Goal: Task Accomplishment & Management: Complete application form

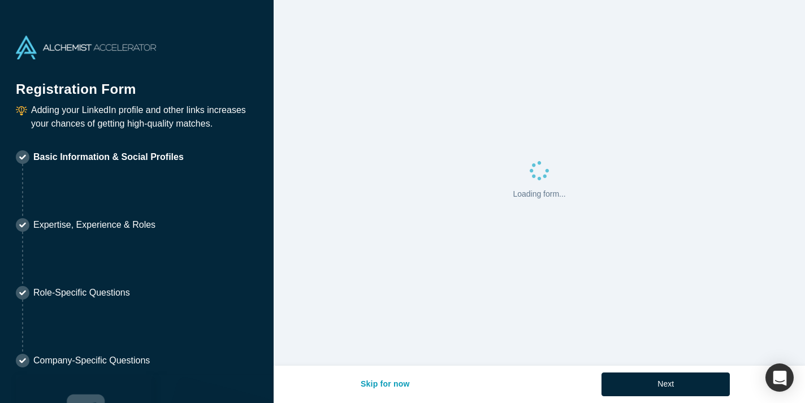
select select "US"
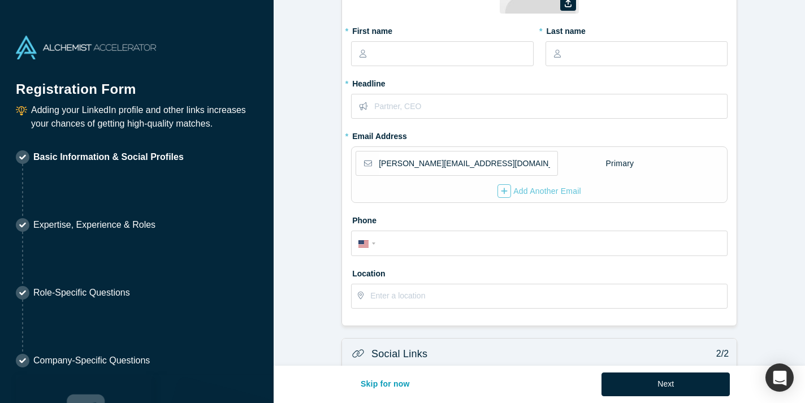
scroll to position [78, 0]
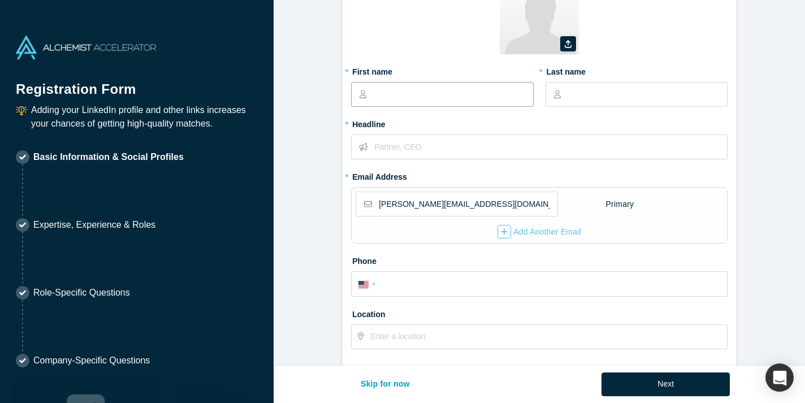
click at [385, 96] on input "text" at bounding box center [452, 95] width 159 height 24
type input "Ben"
type input "[PERSON_NAME]"
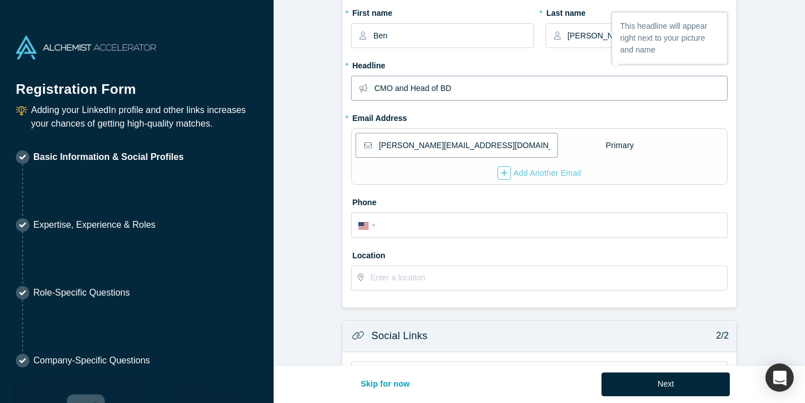
scroll to position [143, 0]
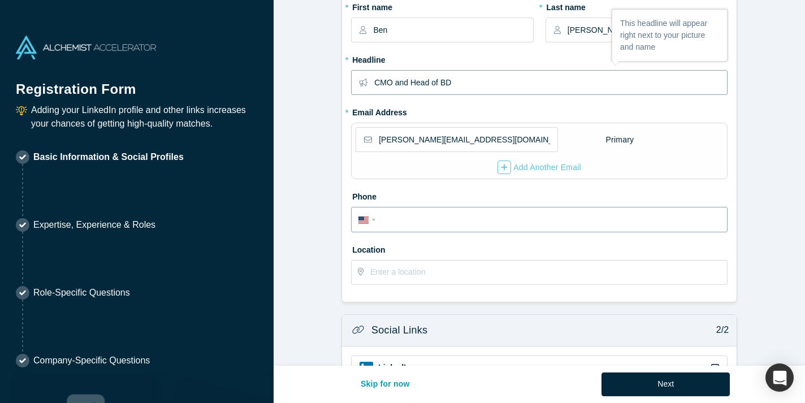
type input "CMO and Head of BD"
click at [437, 224] on input "tel" at bounding box center [550, 220] width 342 height 16
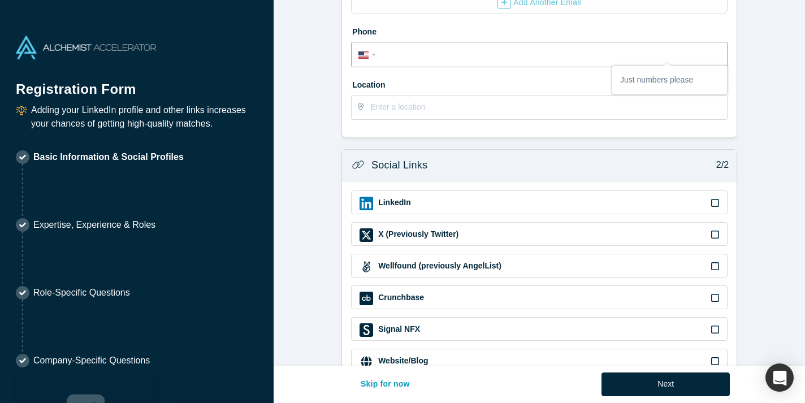
scroll to position [340, 0]
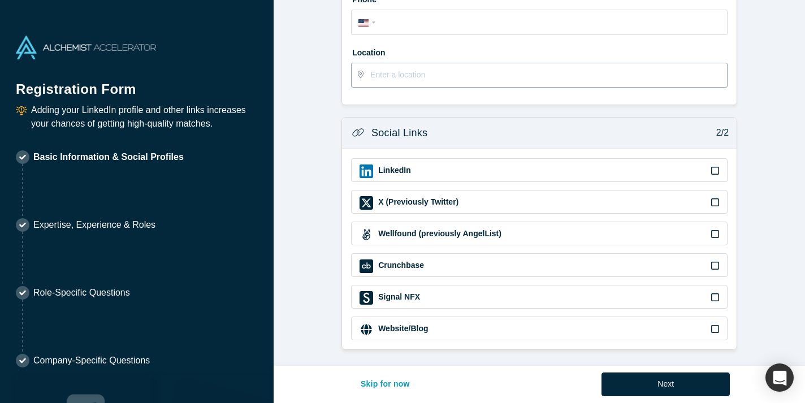
drag, startPoint x: 696, startPoint y: 385, endPoint x: 568, endPoint y: 79, distance: 330.8
click at [568, 79] on div "Contact Info 1/2 Zoom Save Remove Upload New * First name [PERSON_NAME] * Last …" at bounding box center [540, 201] width 532 height 403
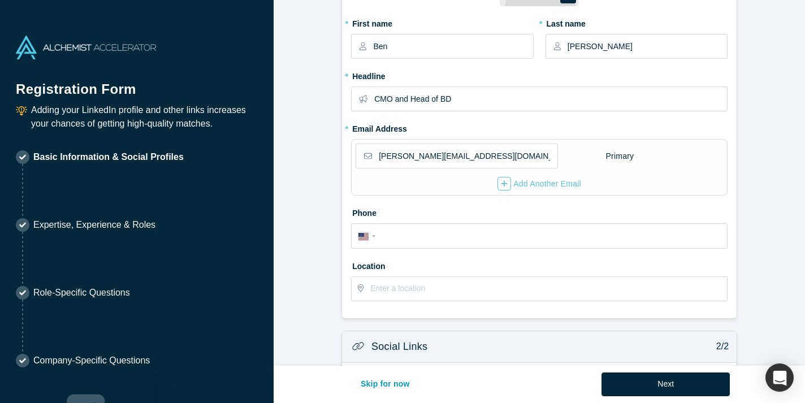
scroll to position [0, 0]
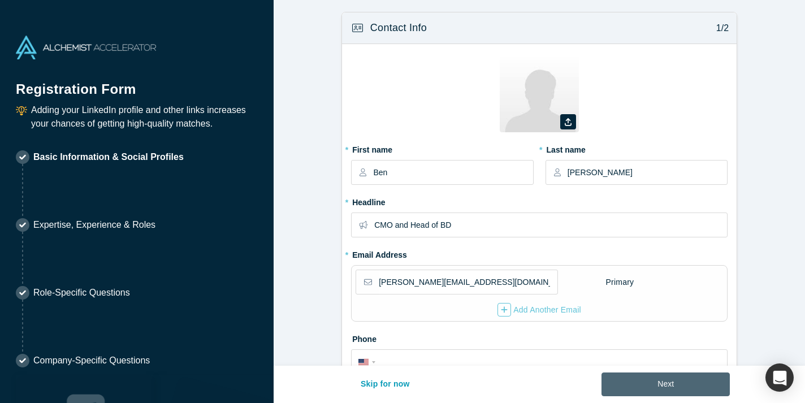
click at [660, 386] on button "Next" at bounding box center [666, 385] width 128 height 24
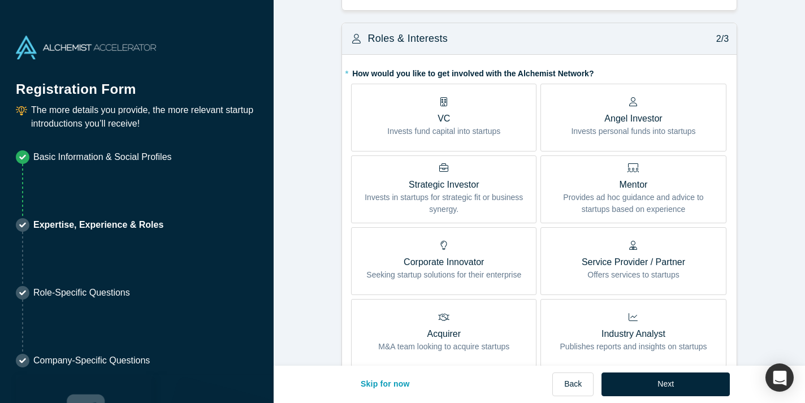
scroll to position [220, 0]
click at [601, 253] on div "Service Provider / Partner Offers services to startups" at bounding box center [633, 260] width 103 height 40
click at [0, 0] on input "Service Provider / Partner Offers services to startups" at bounding box center [0, 0] width 0 height 0
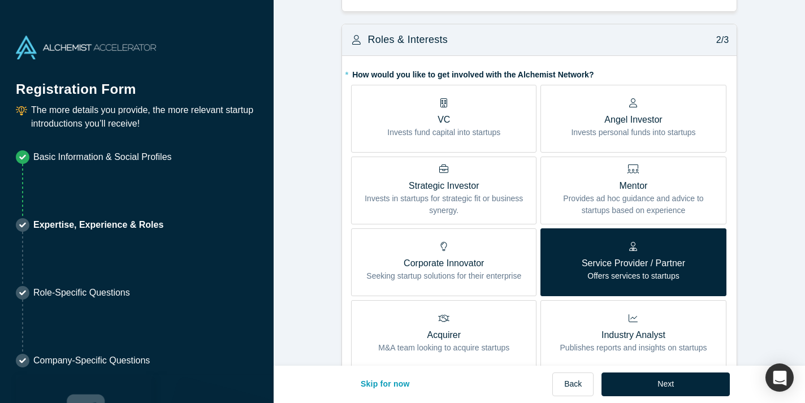
scroll to position [0, 0]
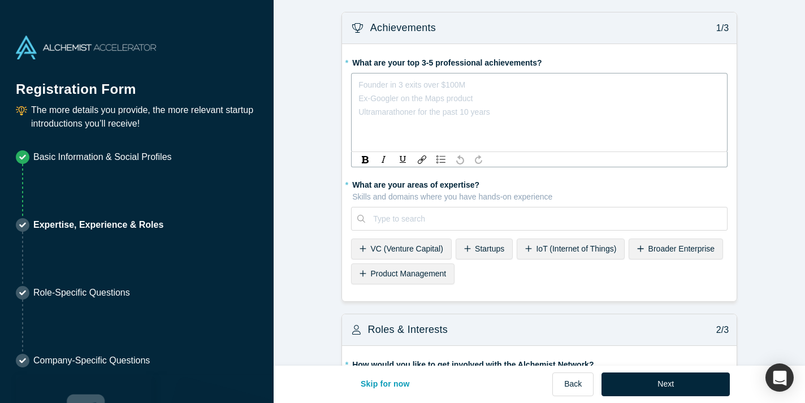
click at [428, 85] on div "rdw-editor" at bounding box center [539, 85] width 361 height 14
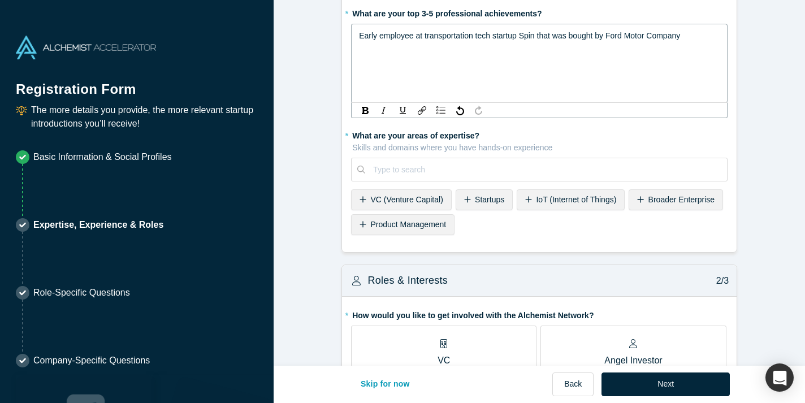
scroll to position [50, 0]
click at [528, 154] on div "* What are your areas of expertise? Skills and domains where you have hands-on …" at bounding box center [539, 181] width 377 height 113
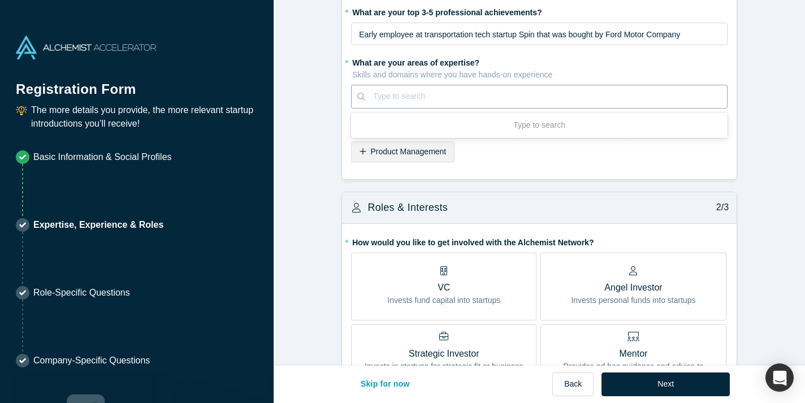
click at [391, 98] on div at bounding box center [546, 96] width 346 height 14
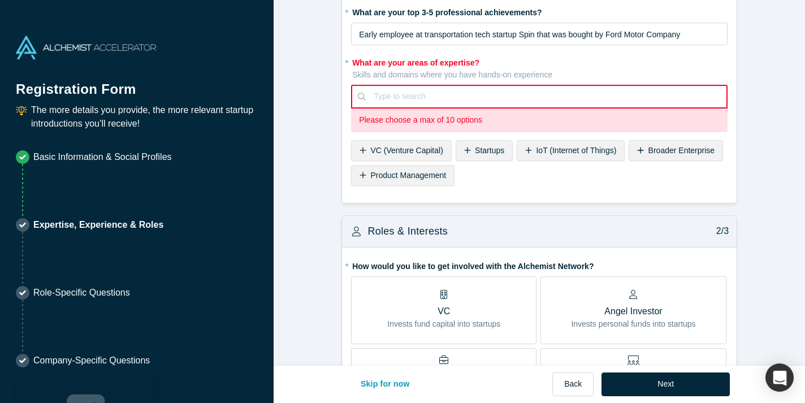
click at [616, 59] on label "* What are your areas of expertise? Skills and domains where you have hands-on …" at bounding box center [539, 67] width 377 height 28
click at [489, 149] on span "Startups" at bounding box center [489, 150] width 29 height 9
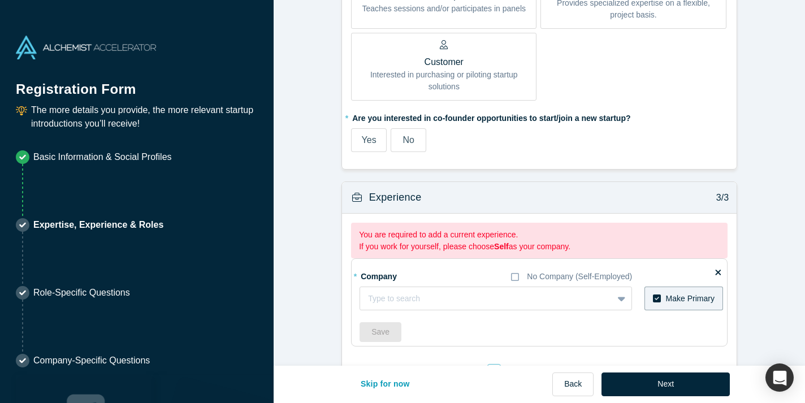
scroll to position [715, 0]
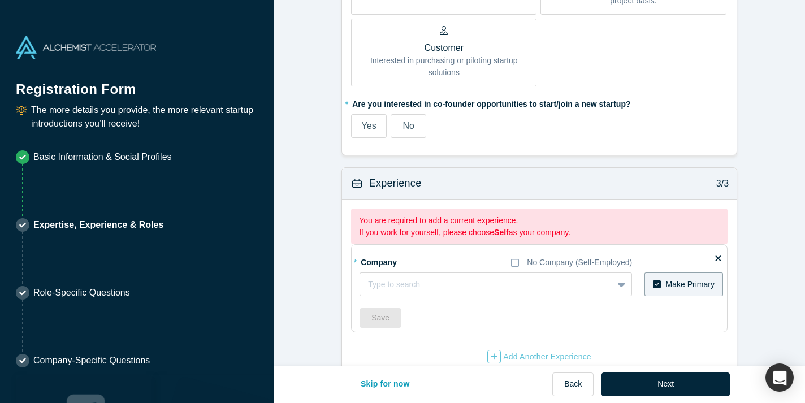
click at [445, 107] on label "* Are you interested in co-founder opportunities to start/join a new startup?" at bounding box center [539, 102] width 377 height 16
click at [374, 130] on span "Yes" at bounding box center [369, 126] width 15 height 10
click at [0, 0] on input "Yes" at bounding box center [0, 0] width 0 height 0
click at [487, 284] on div at bounding box center [486, 285] width 237 height 14
type input "AI Asset"
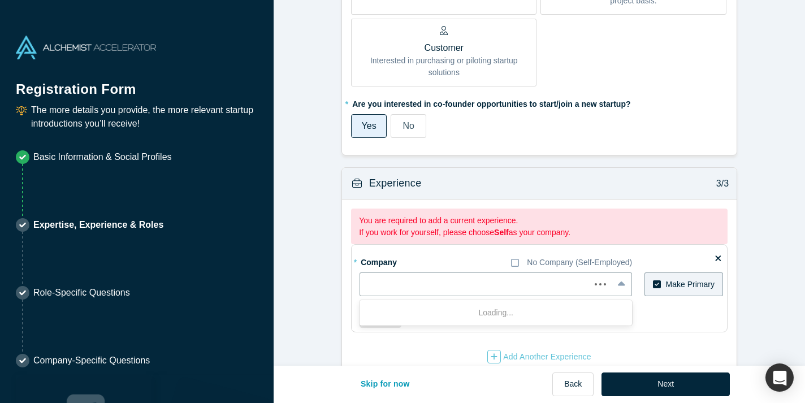
click at [543, 171] on div "Experience 3/3" at bounding box center [539, 184] width 395 height 32
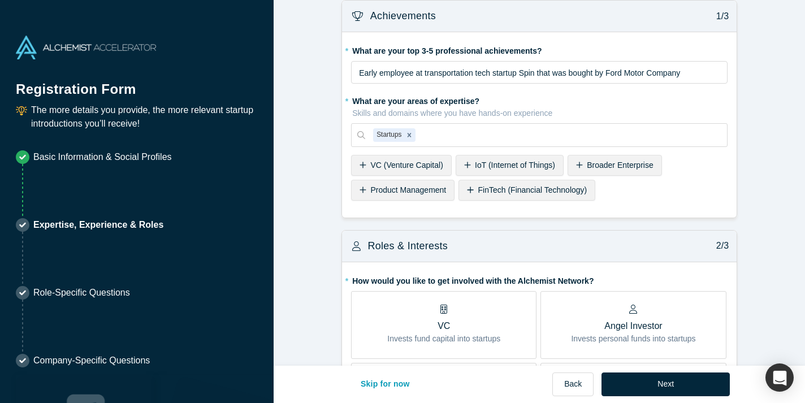
scroll to position [0, 0]
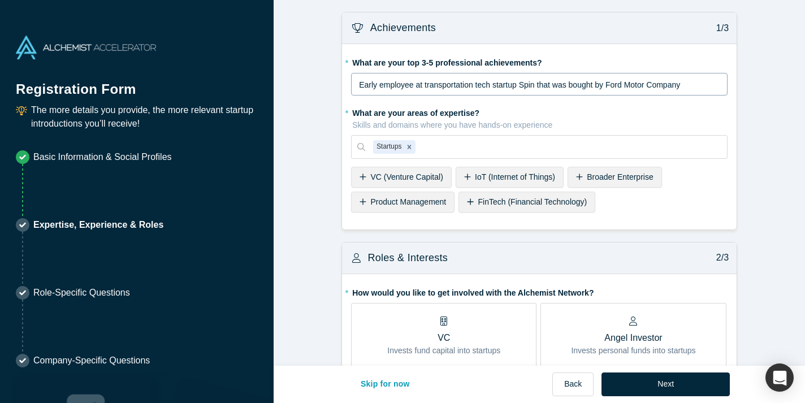
click at [368, 83] on span "Early employee at transportation tech startup Spin that was bought by Ford Moto…" at bounding box center [519, 84] width 321 height 9
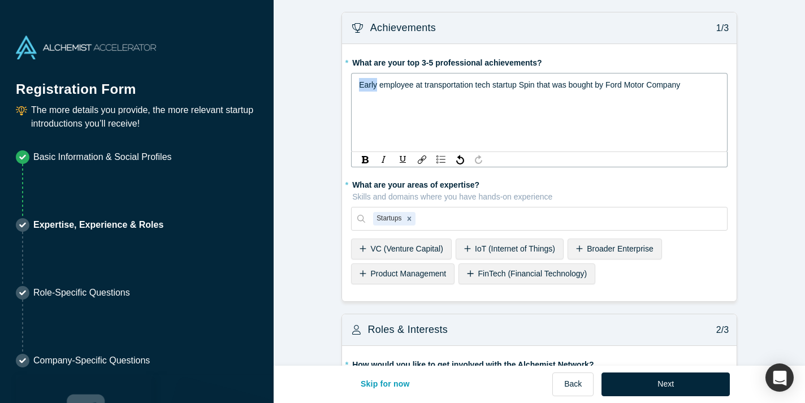
click at [368, 83] on span "Early employee at transportation tech startup Spin that was bought by Ford Moto…" at bounding box center [519, 84] width 321 height 9
click at [360, 98] on span "Second business hire at transportation tech startup Spin that was bought by For…" at bounding box center [532, 91] width 346 height 23
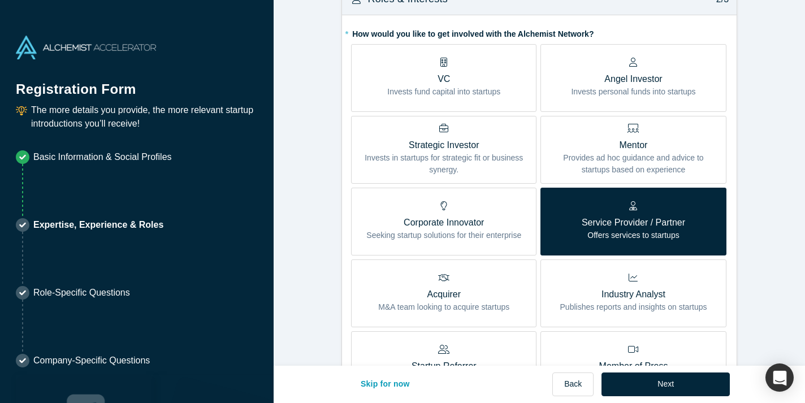
scroll to position [317, 0]
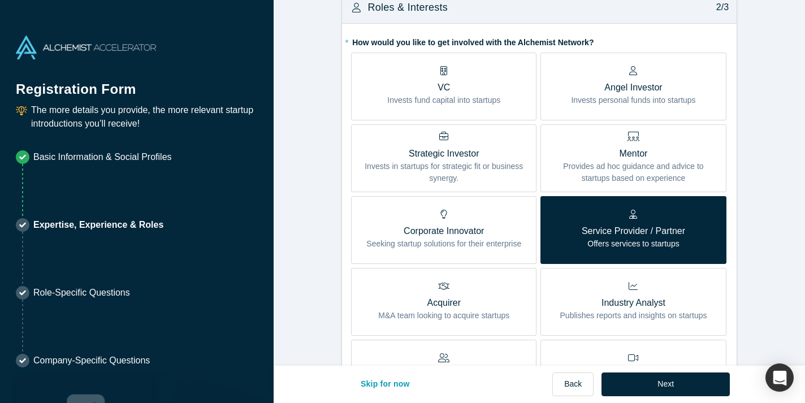
click at [651, 169] on p "Provides ad hoc guidance and advice to startups based on experience" at bounding box center [633, 173] width 169 height 24
click at [0, 0] on input "Mentor Provides ad hoc guidance and advice to startups based on experience" at bounding box center [0, 0] width 0 height 0
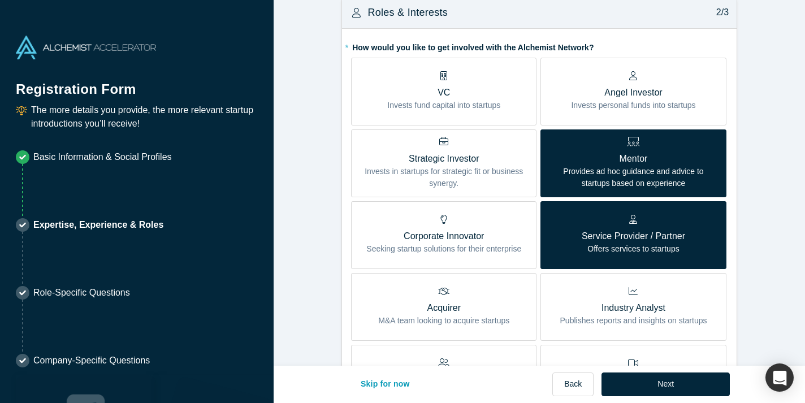
scroll to position [258, 0]
click at [683, 165] on p "Mentor" at bounding box center [633, 160] width 169 height 14
click at [0, 0] on input "Mentor Provides ad hoc guidance and advice to startups based on experience" at bounding box center [0, 0] width 0 height 0
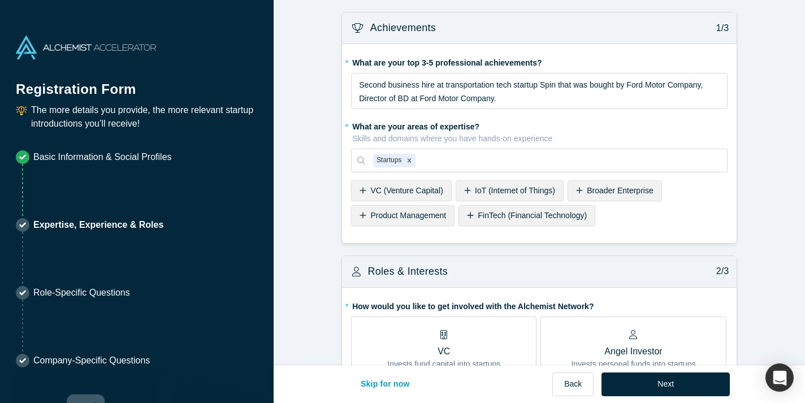
scroll to position [753, 0]
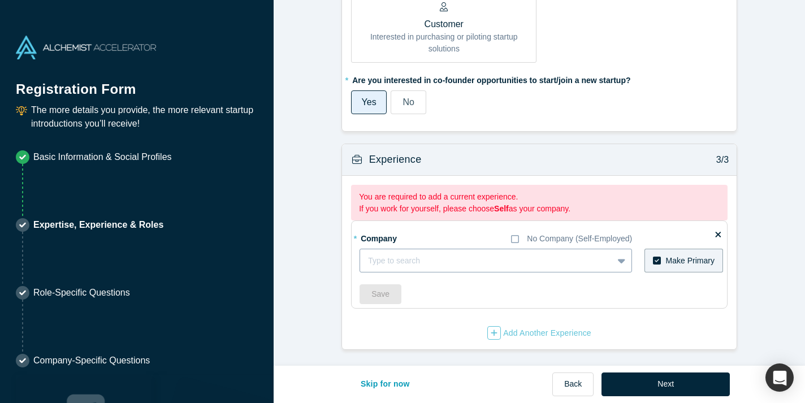
click at [529, 258] on div "Type to search" at bounding box center [496, 261] width 273 height 24
type input "AI Asset"
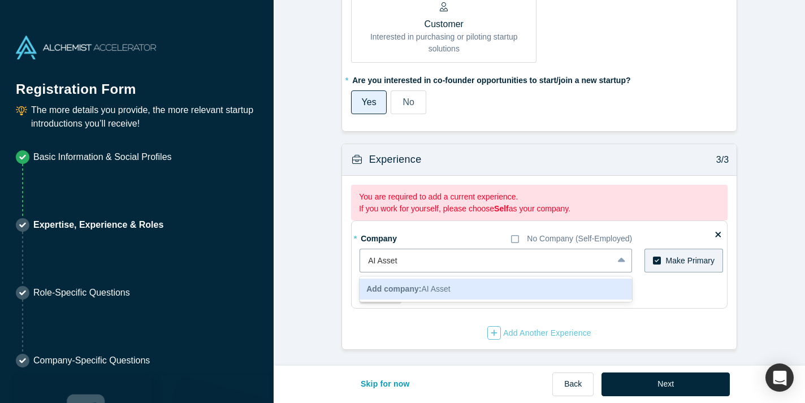
click at [421, 293] on b "Add company:" at bounding box center [393, 288] width 55 height 9
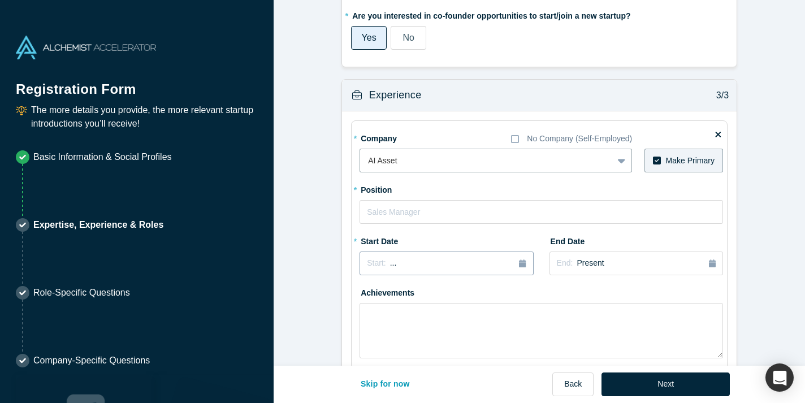
scroll to position [819, 0]
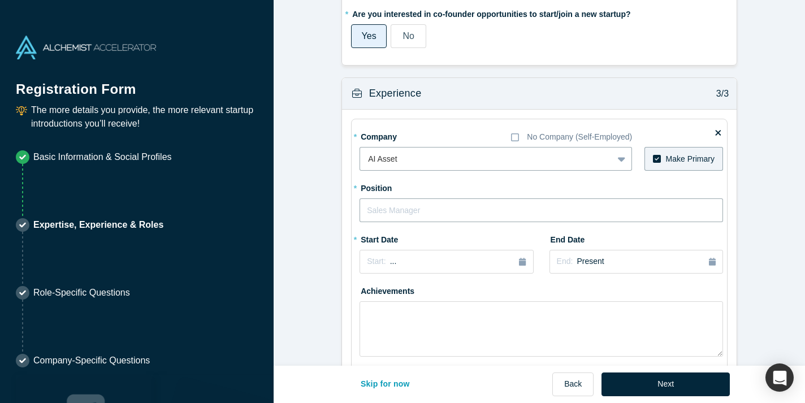
click at [396, 210] on input "text" at bounding box center [542, 210] width 364 height 24
type input "CMO"
click at [527, 261] on button "Start: ..." at bounding box center [447, 262] width 174 height 24
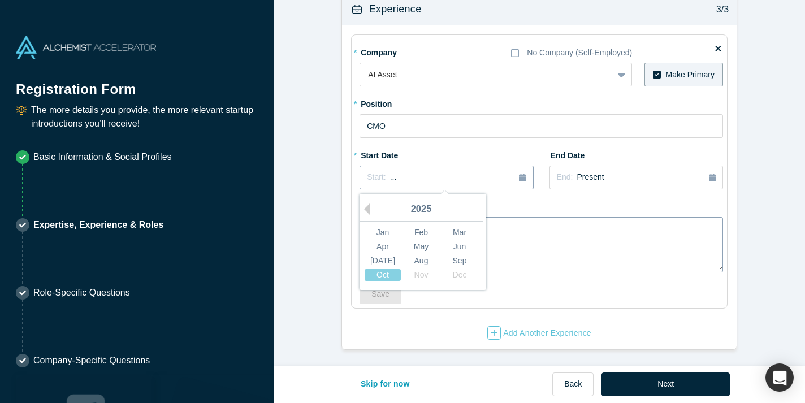
scroll to position [901, 0]
click at [365, 202] on div "2025" at bounding box center [421, 212] width 123 height 24
click at [368, 208] on button "Previous Year" at bounding box center [364, 210] width 11 height 11
click at [457, 277] on div "Dec" at bounding box center [460, 277] width 36 height 12
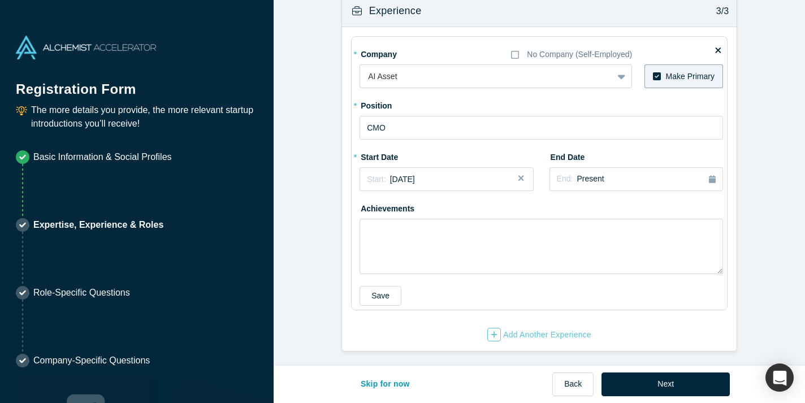
click at [548, 210] on div "Achievements" at bounding box center [542, 236] width 364 height 75
click at [374, 297] on button "Save" at bounding box center [381, 294] width 42 height 20
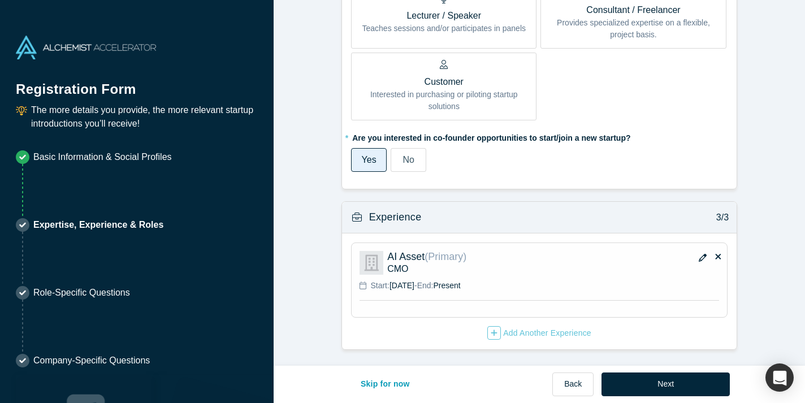
scroll to position [693, 0]
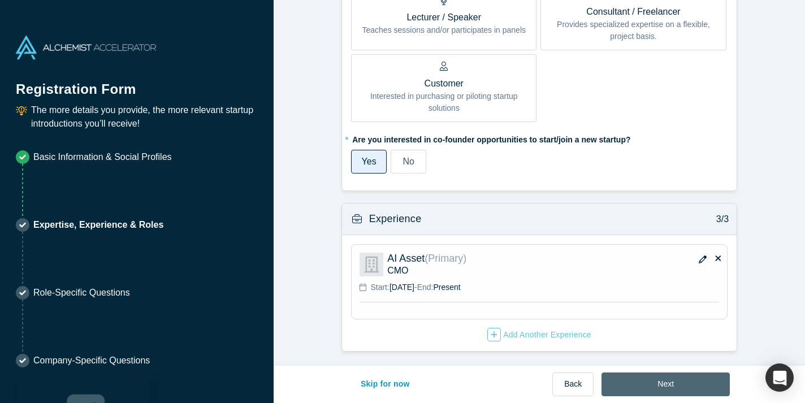
click at [693, 385] on button "Next" at bounding box center [666, 385] width 128 height 24
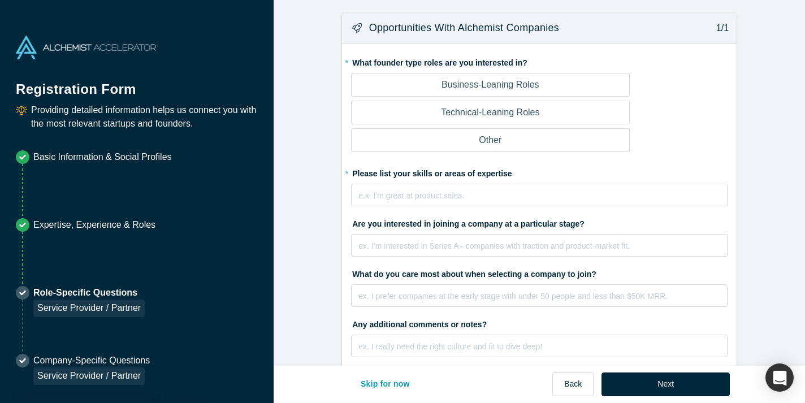
scroll to position [91, 0]
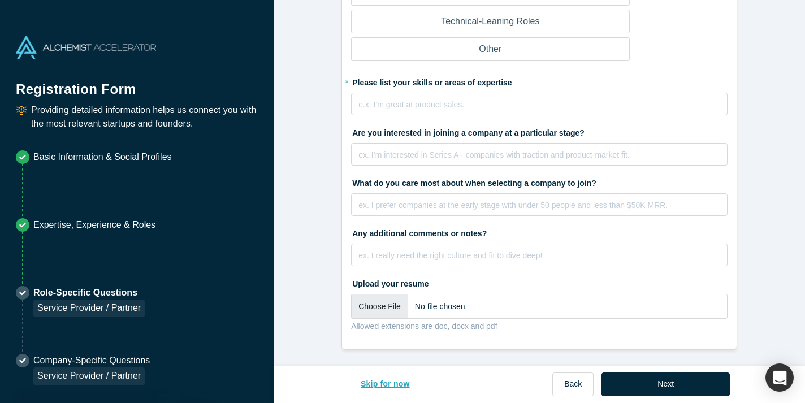
click at [368, 388] on button "Skip for now" at bounding box center [385, 385] width 73 height 24
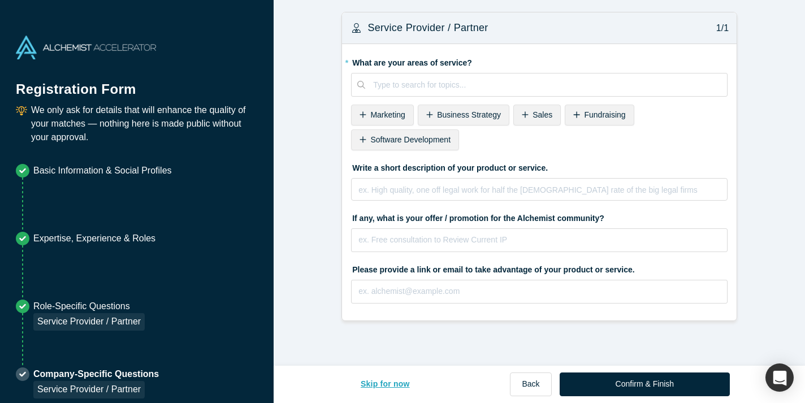
scroll to position [0, 0]
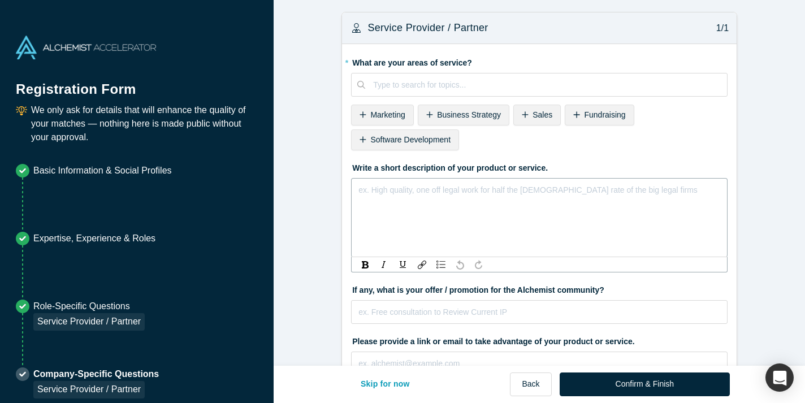
click at [407, 189] on div "rdw-editor" at bounding box center [539, 190] width 361 height 14
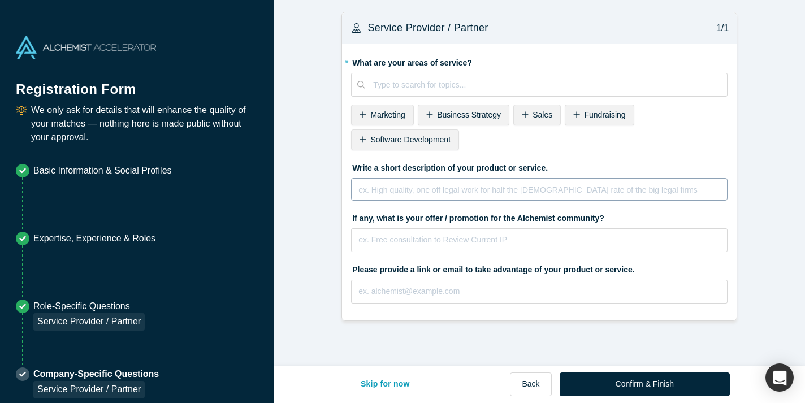
click at [451, 201] on div "ex. High quality, one off legal work for half the [DEMOGRAPHIC_DATA] rate of th…" at bounding box center [539, 189] width 377 height 23
paste div "rdw-editor"
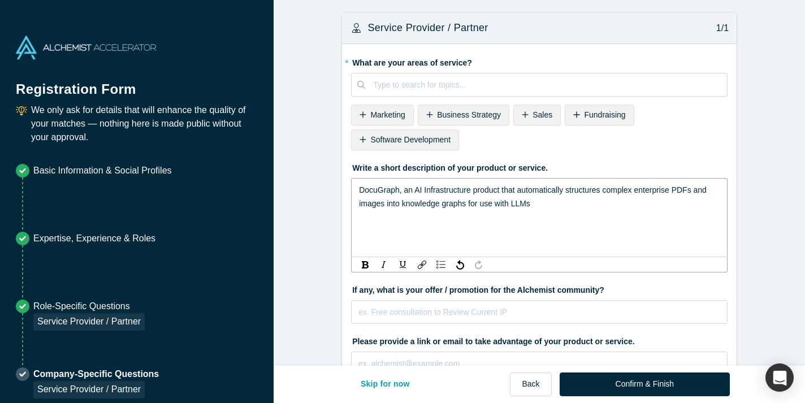
drag, startPoint x: 401, startPoint y: 192, endPoint x: 402, endPoint y: 228, distance: 36.2
click at [401, 194] on span "DocuGraph, an AI Infrastructure product that automatically structures complex e…" at bounding box center [534, 196] width 350 height 23
click at [562, 202] on div "DocuGraph is an AI Infrastructure product that automatically structures complex…" at bounding box center [539, 196] width 361 height 27
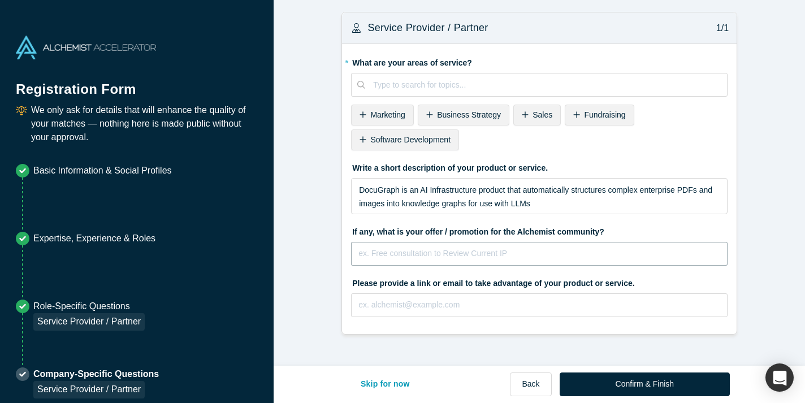
click at [543, 270] on fieldset "* What are your areas of service? Type to search for topics... To pick up a dra…" at bounding box center [539, 189] width 377 height 272
click at [418, 300] on input "text" at bounding box center [539, 305] width 377 height 24
paste input "[URL][DOMAIN_NAME]"
type input "[URL][DOMAIN_NAME]"
click at [422, 253] on input "text" at bounding box center [539, 254] width 377 height 24
